Goal: Information Seeking & Learning: Learn about a topic

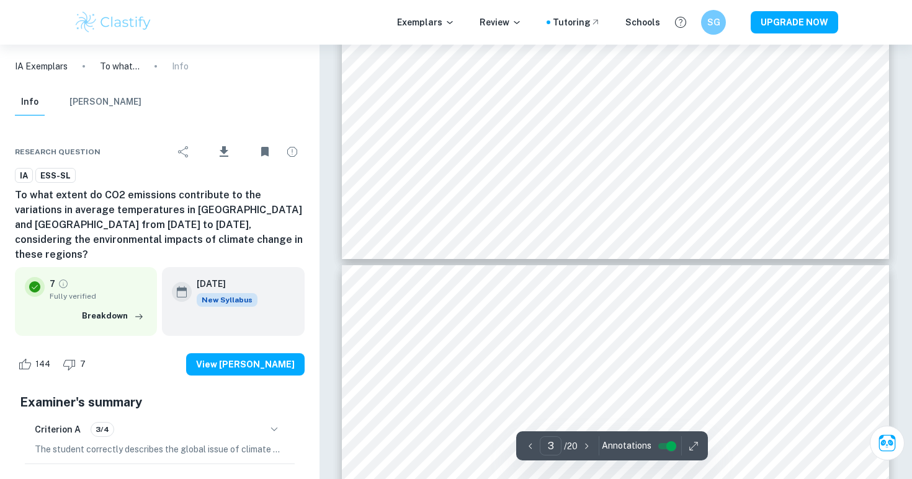
type input "4"
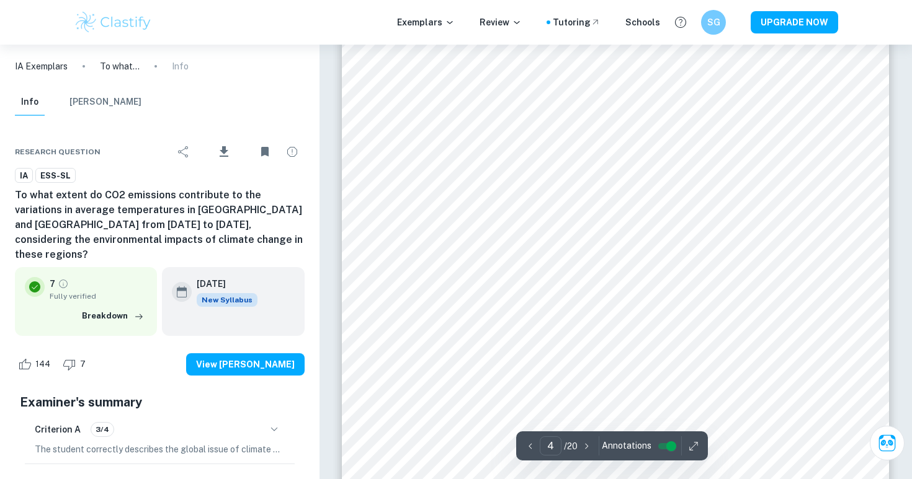
scroll to position [2380, 0]
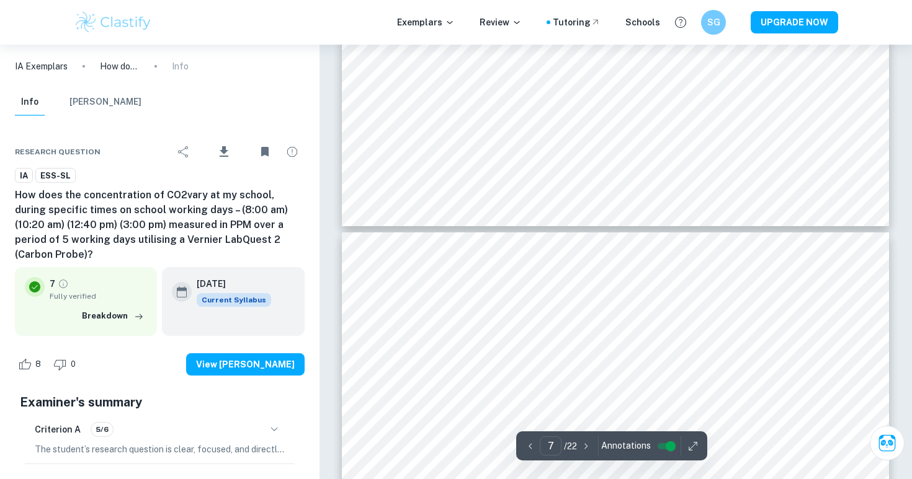
type input "8"
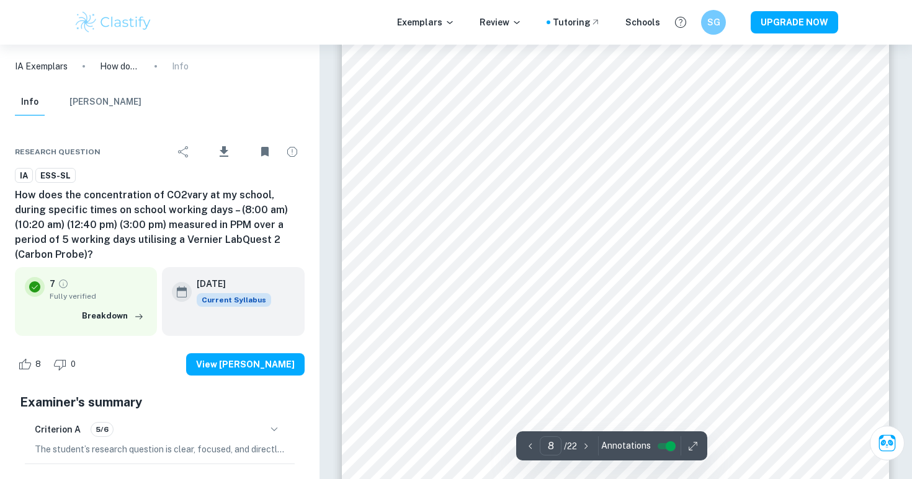
scroll to position [5390, 0]
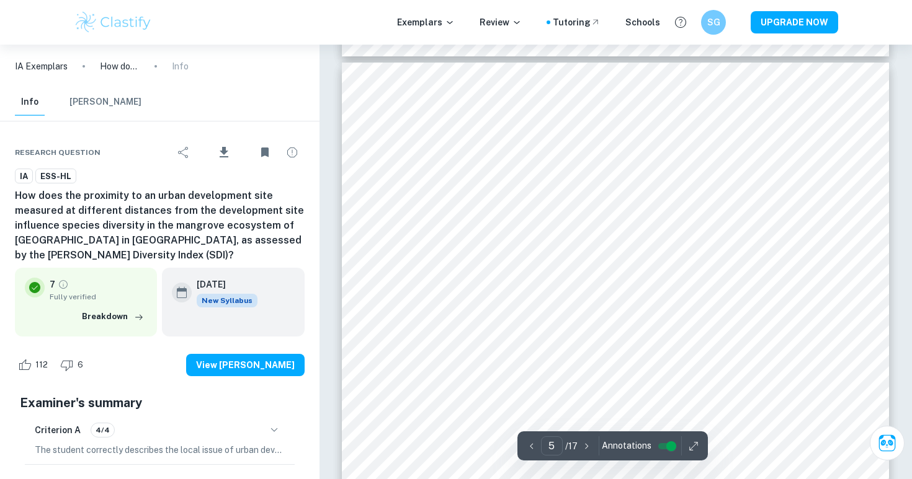
scroll to position [3030, 1]
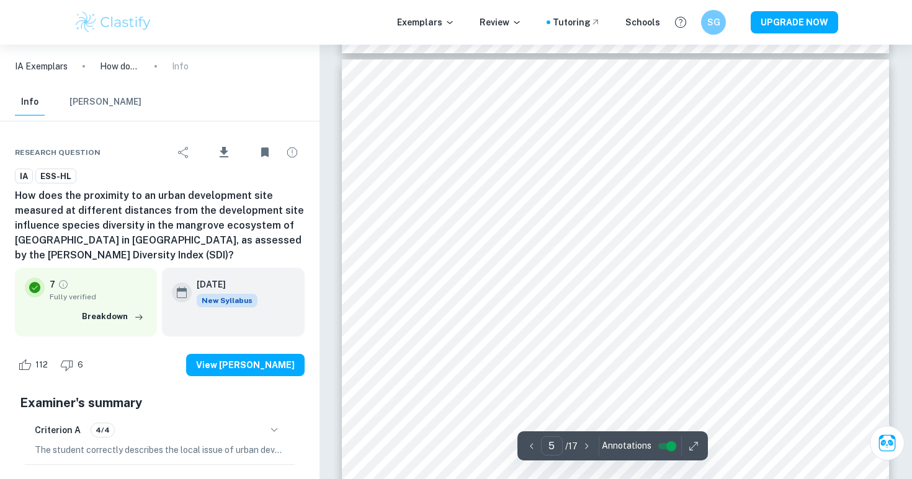
type input "4"
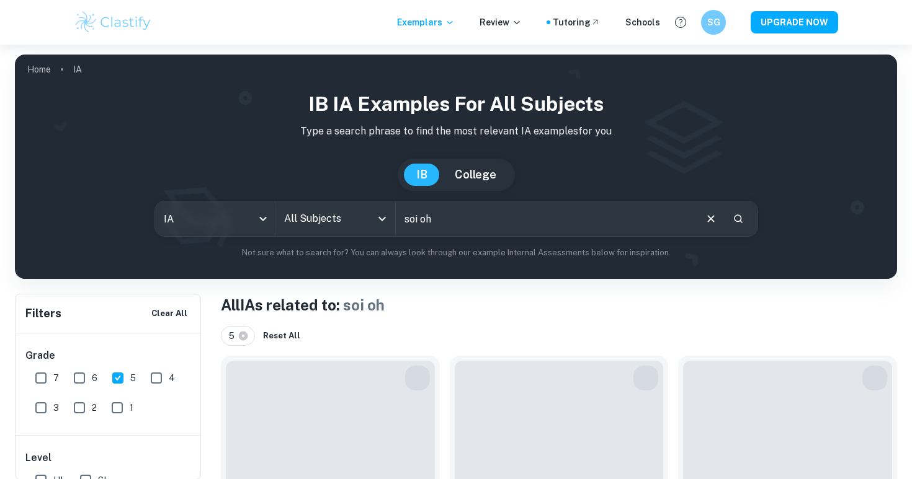
click at [460, 213] on input "soi oh" at bounding box center [545, 219] width 298 height 35
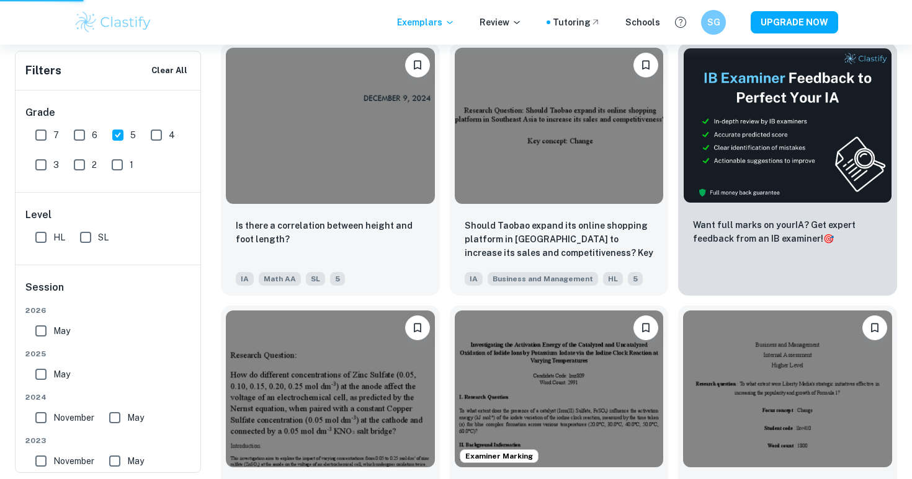
scroll to position [314, 0]
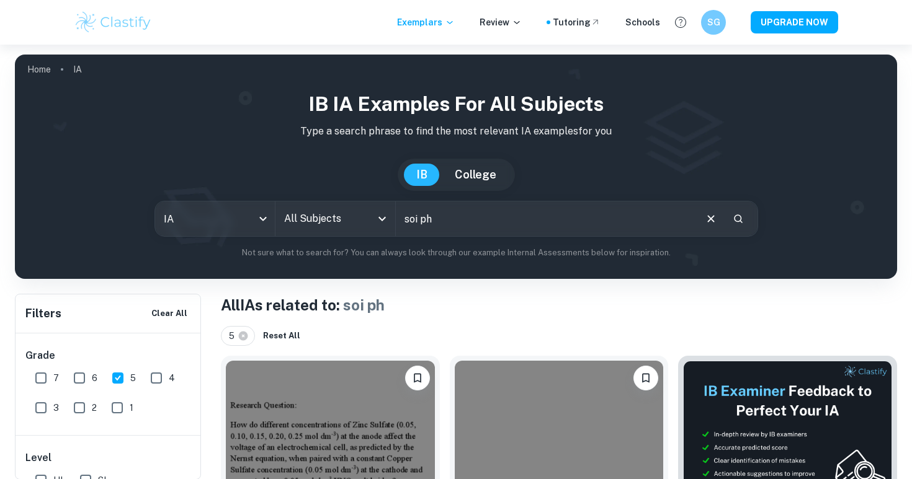
click at [417, 217] on input "soi ph" at bounding box center [545, 219] width 298 height 35
type input "soil ph"
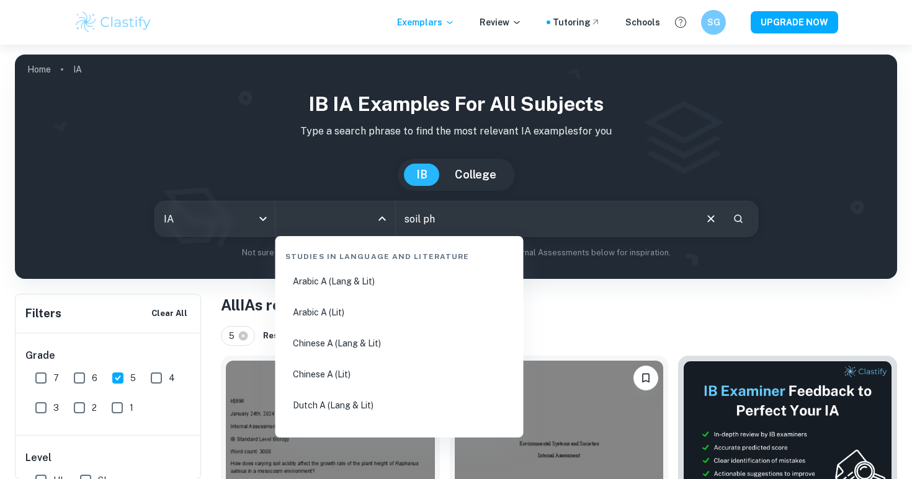
click at [338, 220] on input "All Subjects" at bounding box center [326, 219] width 90 height 24
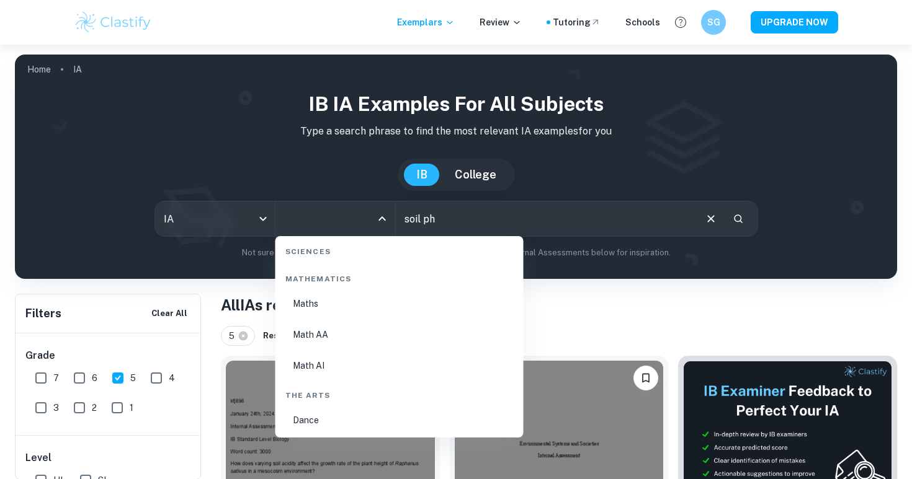
scroll to position [2392, 0]
click at [348, 392] on li "ESS" at bounding box center [399, 387] width 238 height 29
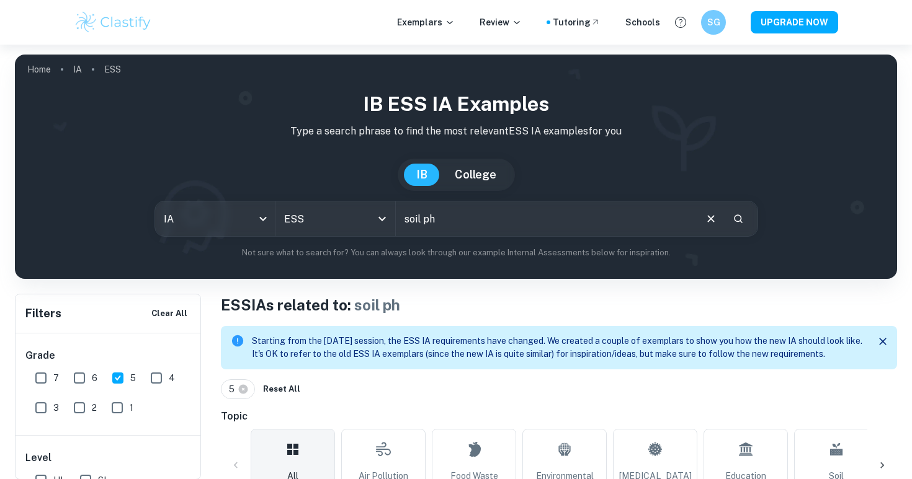
click at [457, 220] on input "soil ph" at bounding box center [545, 219] width 298 height 35
click at [117, 378] on input "5" at bounding box center [117, 378] width 25 height 25
checkbox input "false"
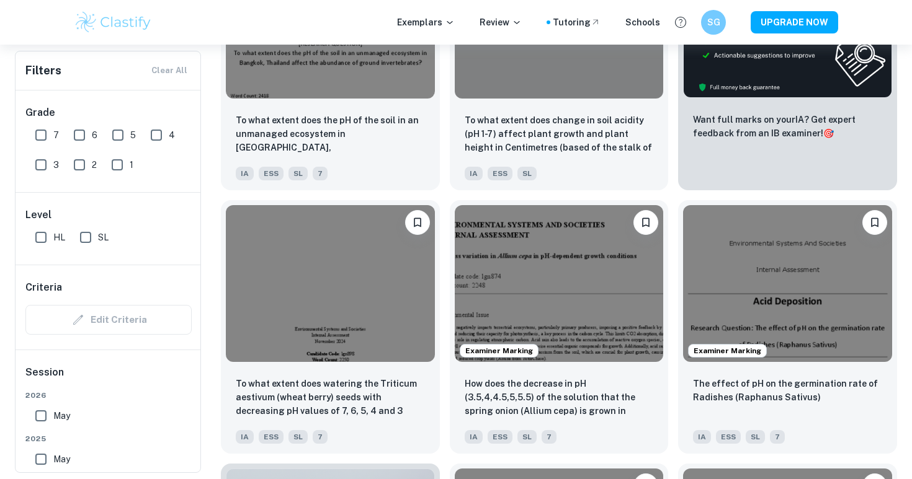
scroll to position [581, 0]
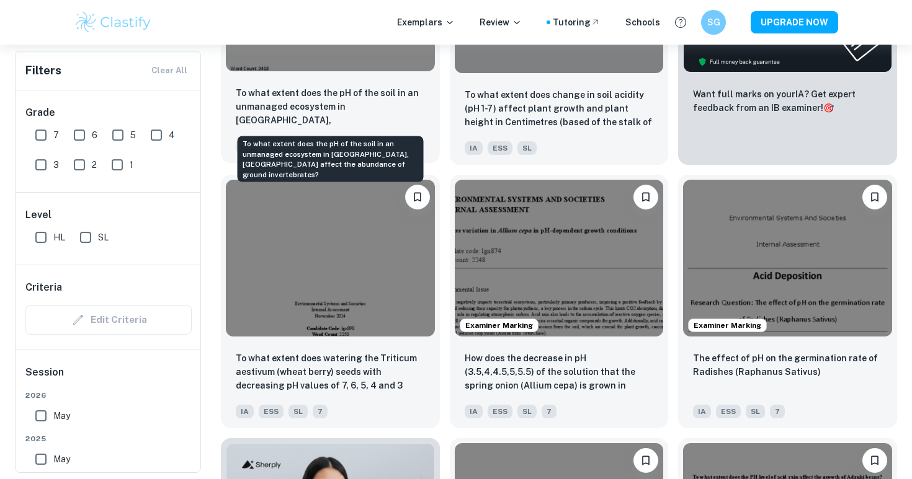
click at [344, 102] on p "To what extent does the pH of the soil in an unmanaged ecosystem in [GEOGRAPHIC…" at bounding box center [330, 107] width 189 height 42
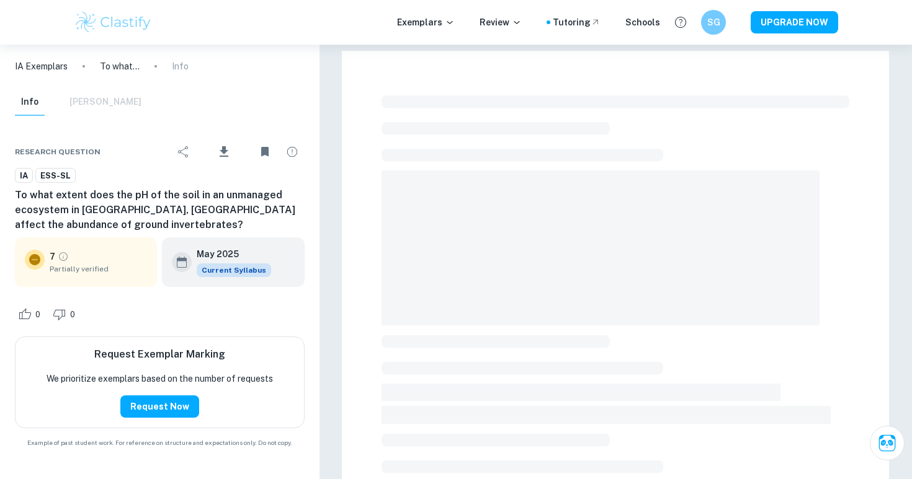
click at [850, 244] on div at bounding box center [615, 438] width 547 height 774
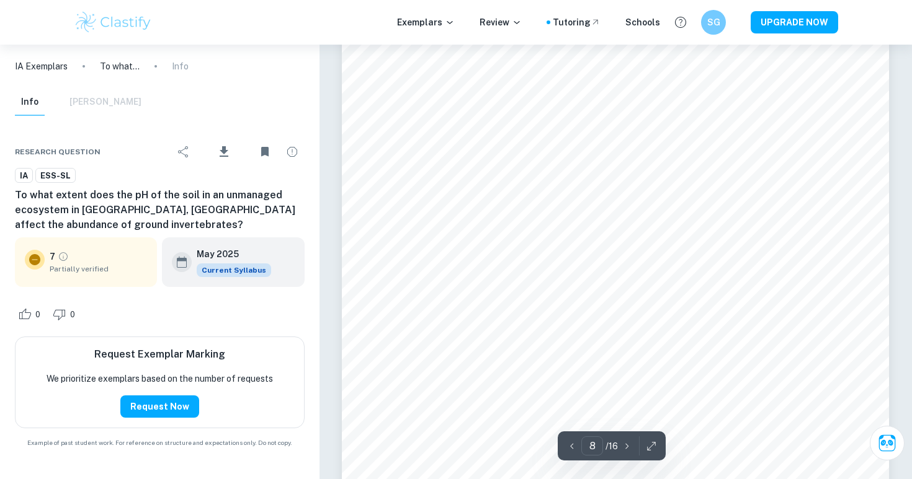
scroll to position [5239, 0]
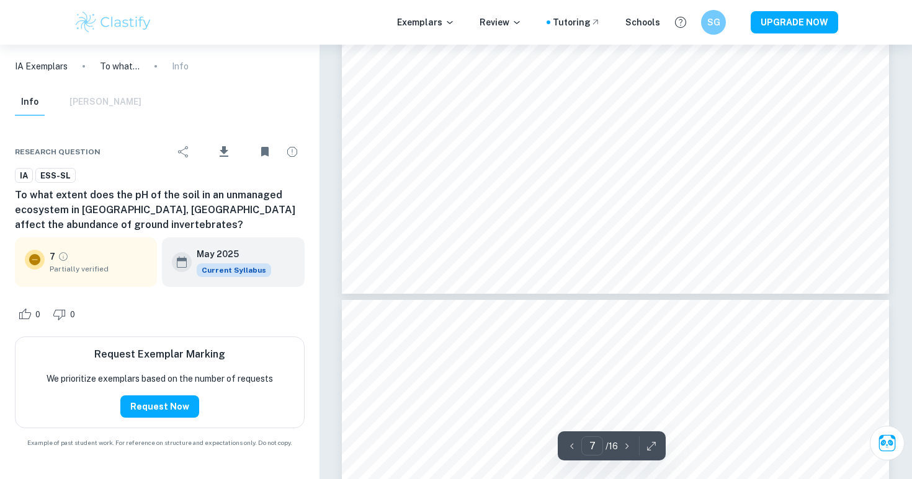
type input "8"
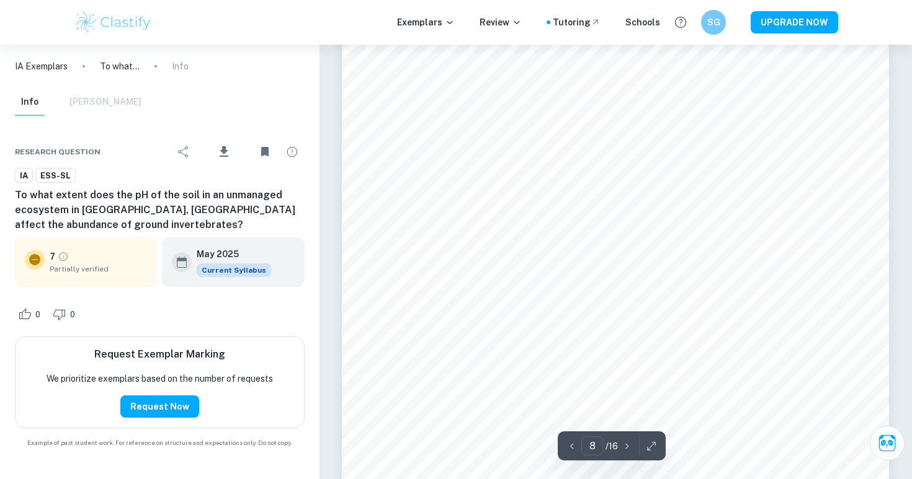
scroll to position [5399, 0]
